Goal: Task Accomplishment & Management: Use online tool/utility

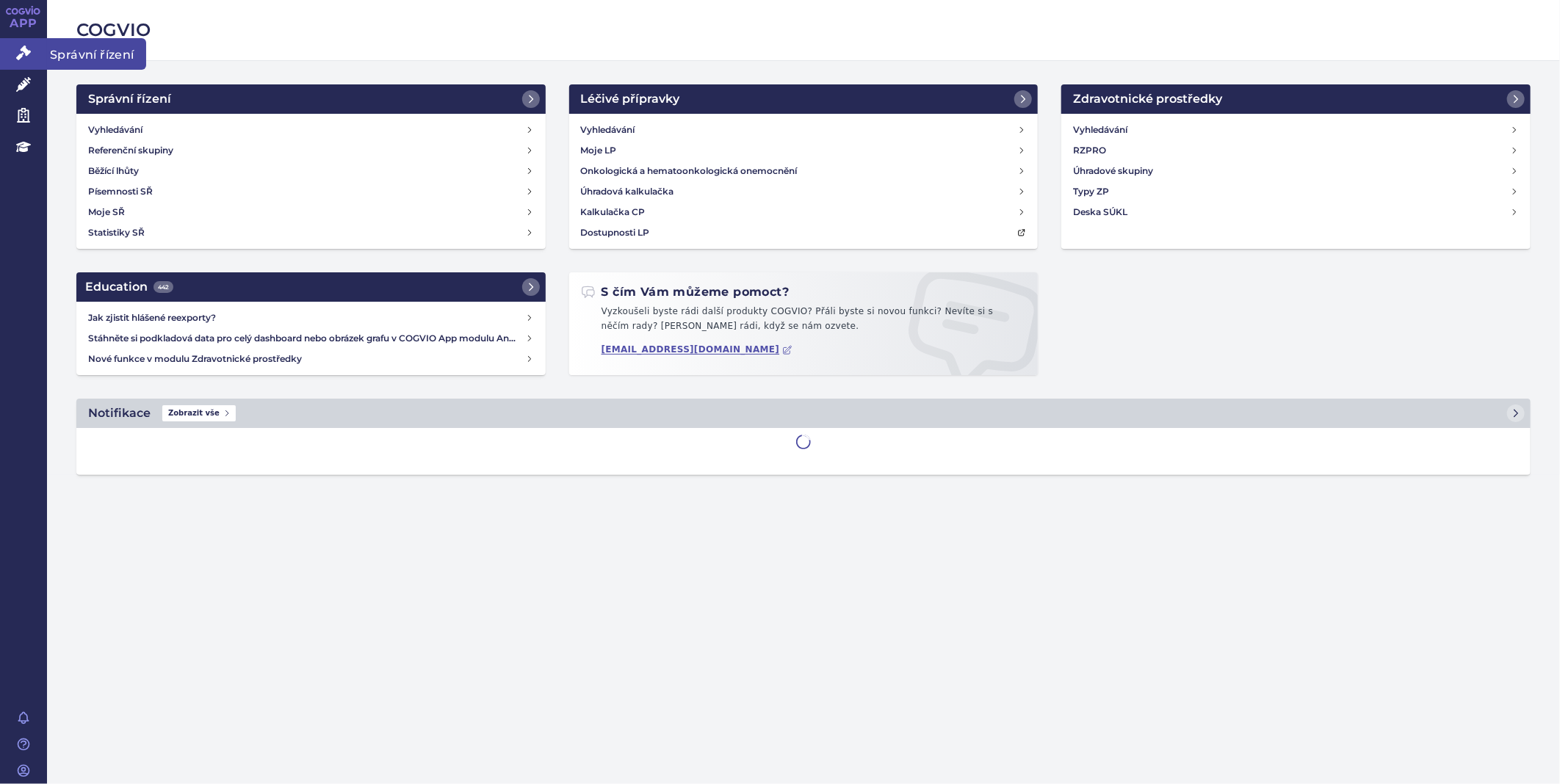
click at [23, 39] on link "Správní řízení" at bounding box center [23, 53] width 47 height 31
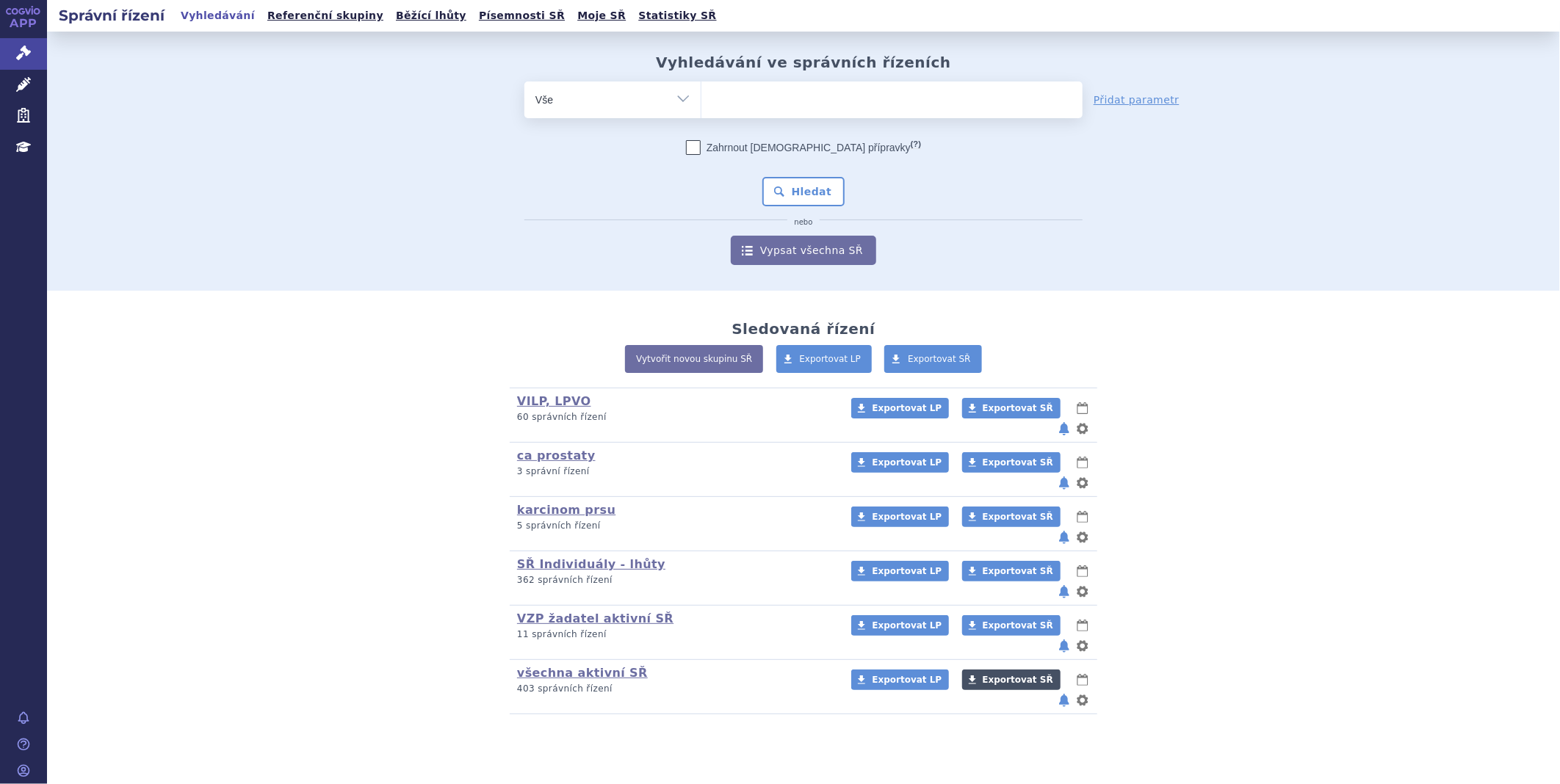
click at [1015, 670] on link "Exportovat SŘ" at bounding box center [1011, 680] width 98 height 21
